Goal: Task Accomplishment & Management: Manage account settings

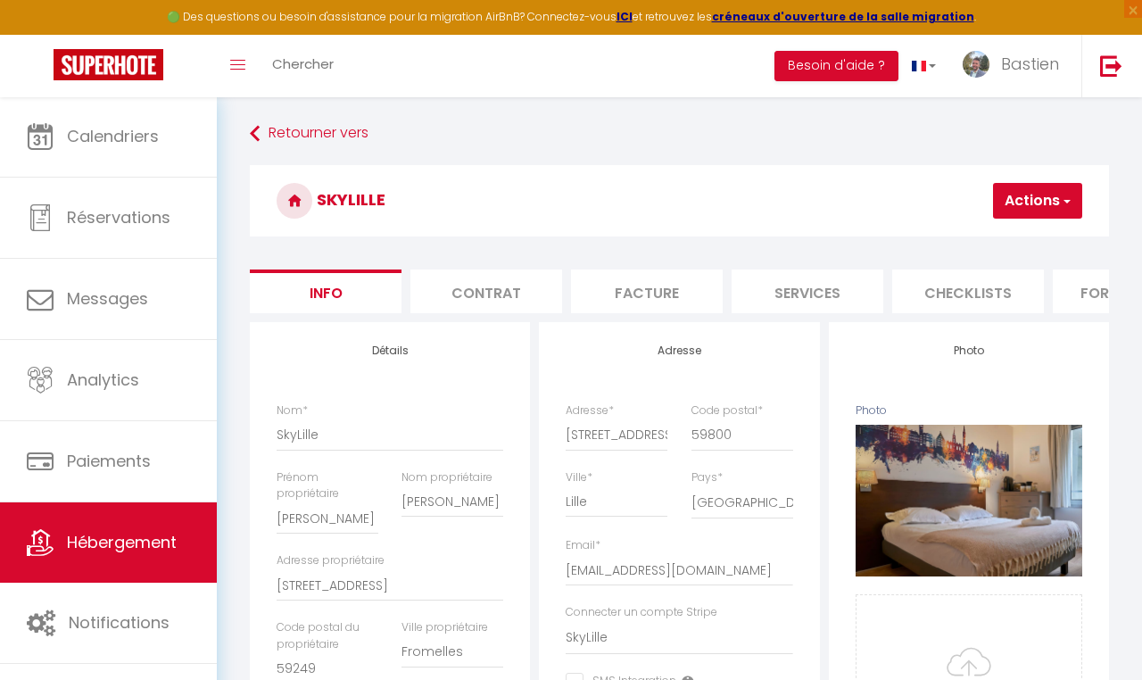
select select "2"
select select "1"
select select "17:00"
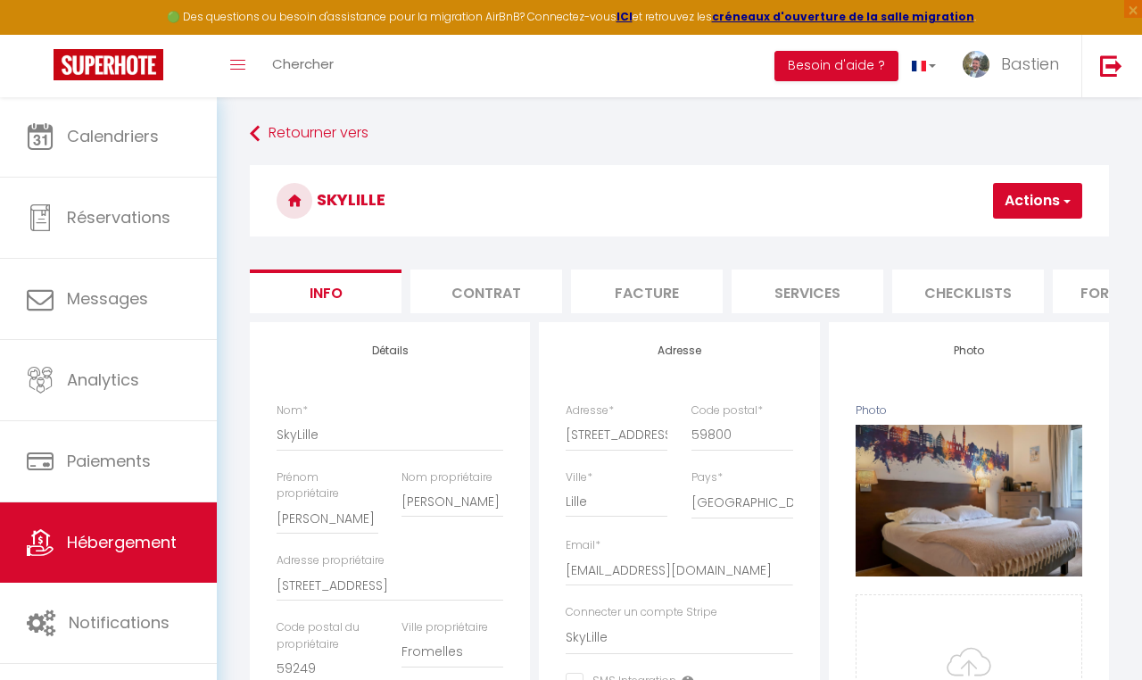
select select "21:00"
select select "10:00"
select select "30"
select select "120"
select select "12858"
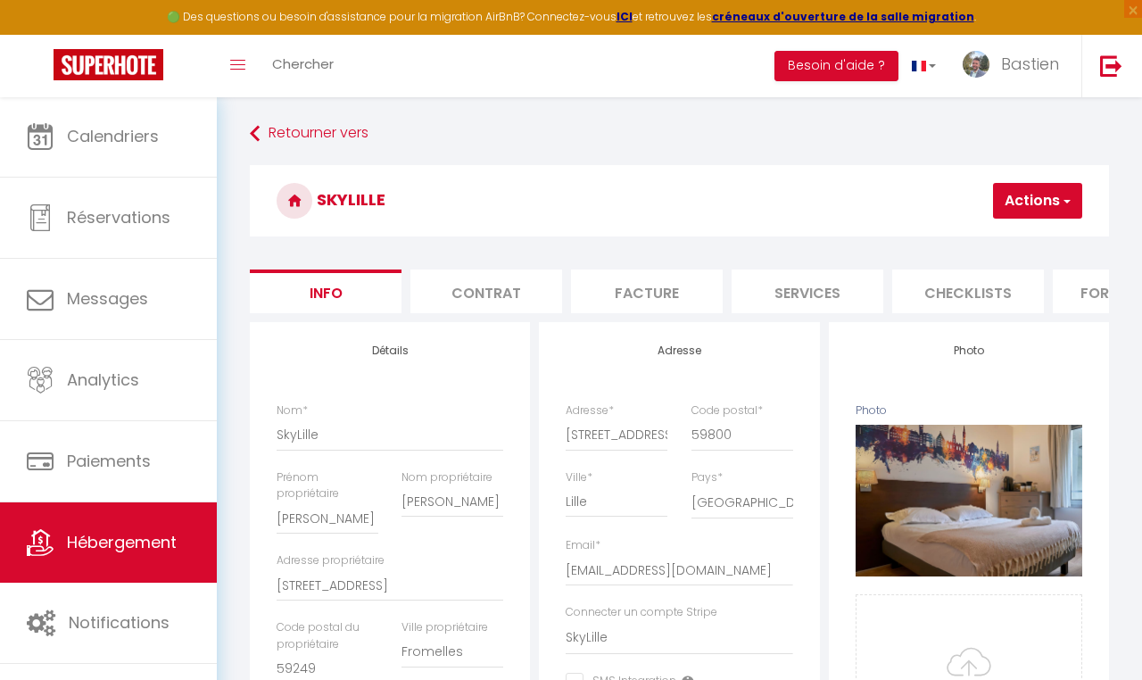
select select "28"
select select "35023"
select select "2"
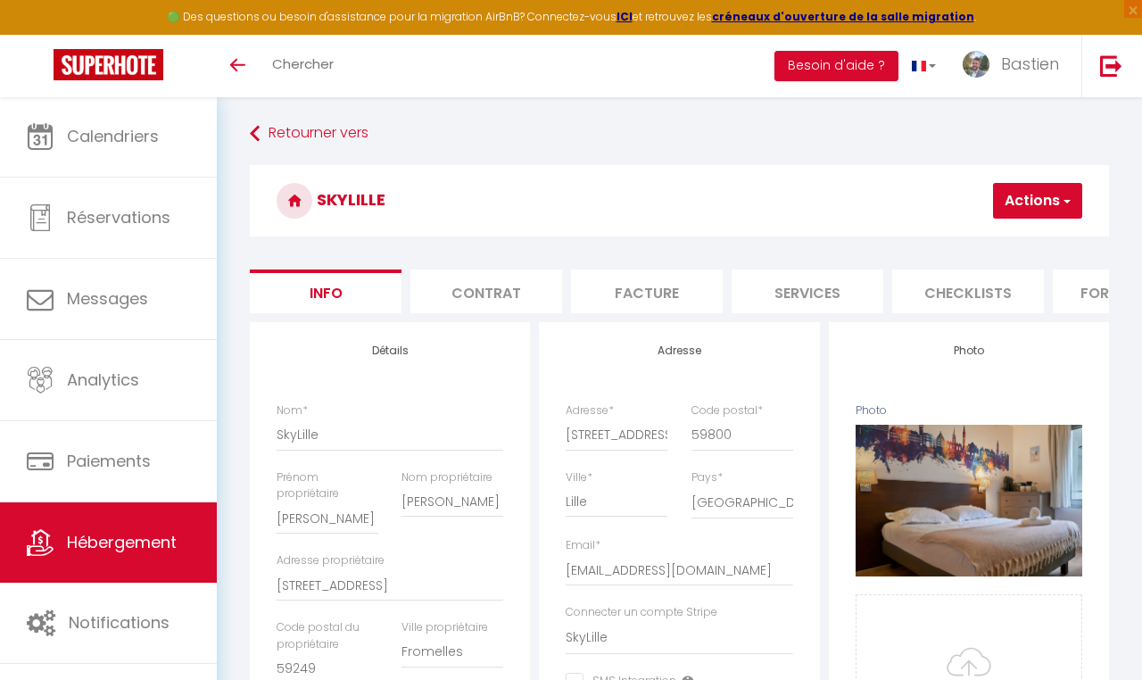
select select "2"
select select "1"
select select "17:00"
select select "21:00"
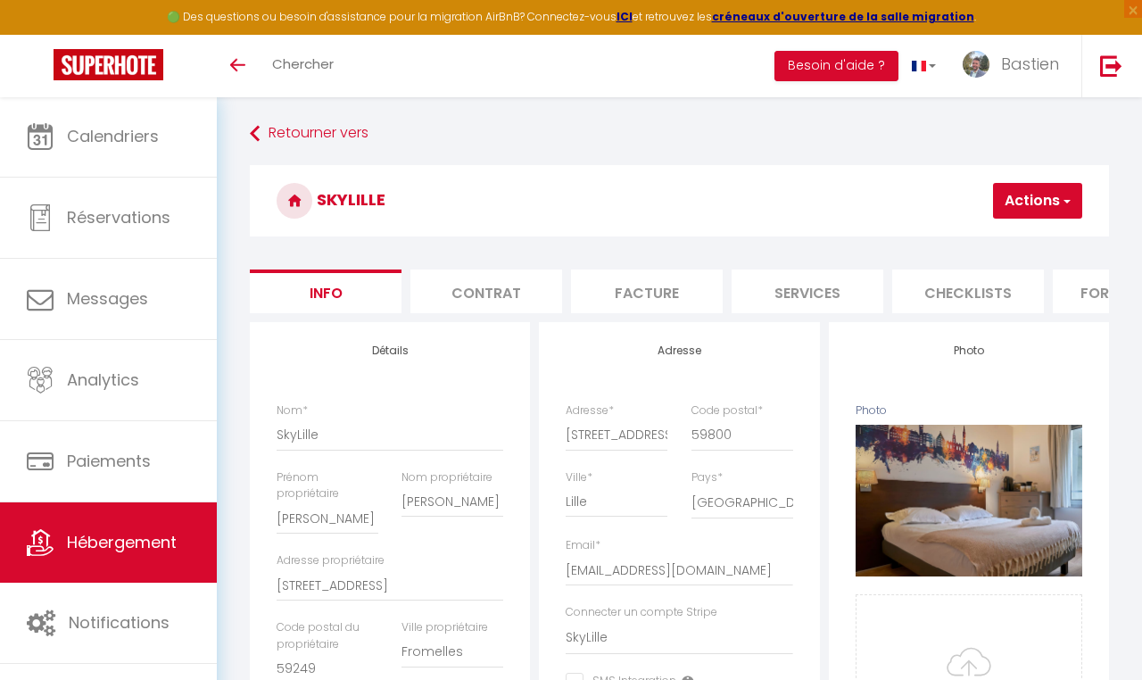
select select "10:00"
select select "30"
select select "120"
select select "12858"
select select "28"
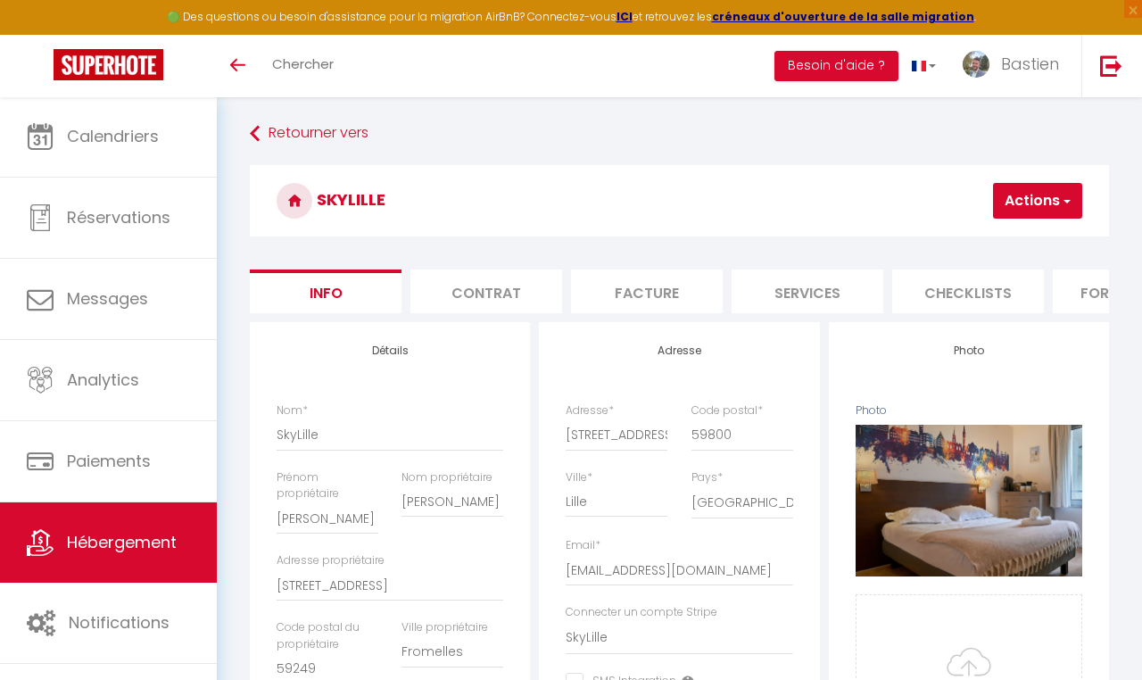
select select "35023"
click at [762, 23] on div "🟢 Des questions ou besoin d'assistance pour la migration AirBnB? Connectez-vous…" at bounding box center [571, 17] width 1142 height 35
click at [762, 20] on strong "créneaux d'ouverture de la salle migration" at bounding box center [843, 16] width 262 height 15
